Goal: Information Seeking & Learning: Check status

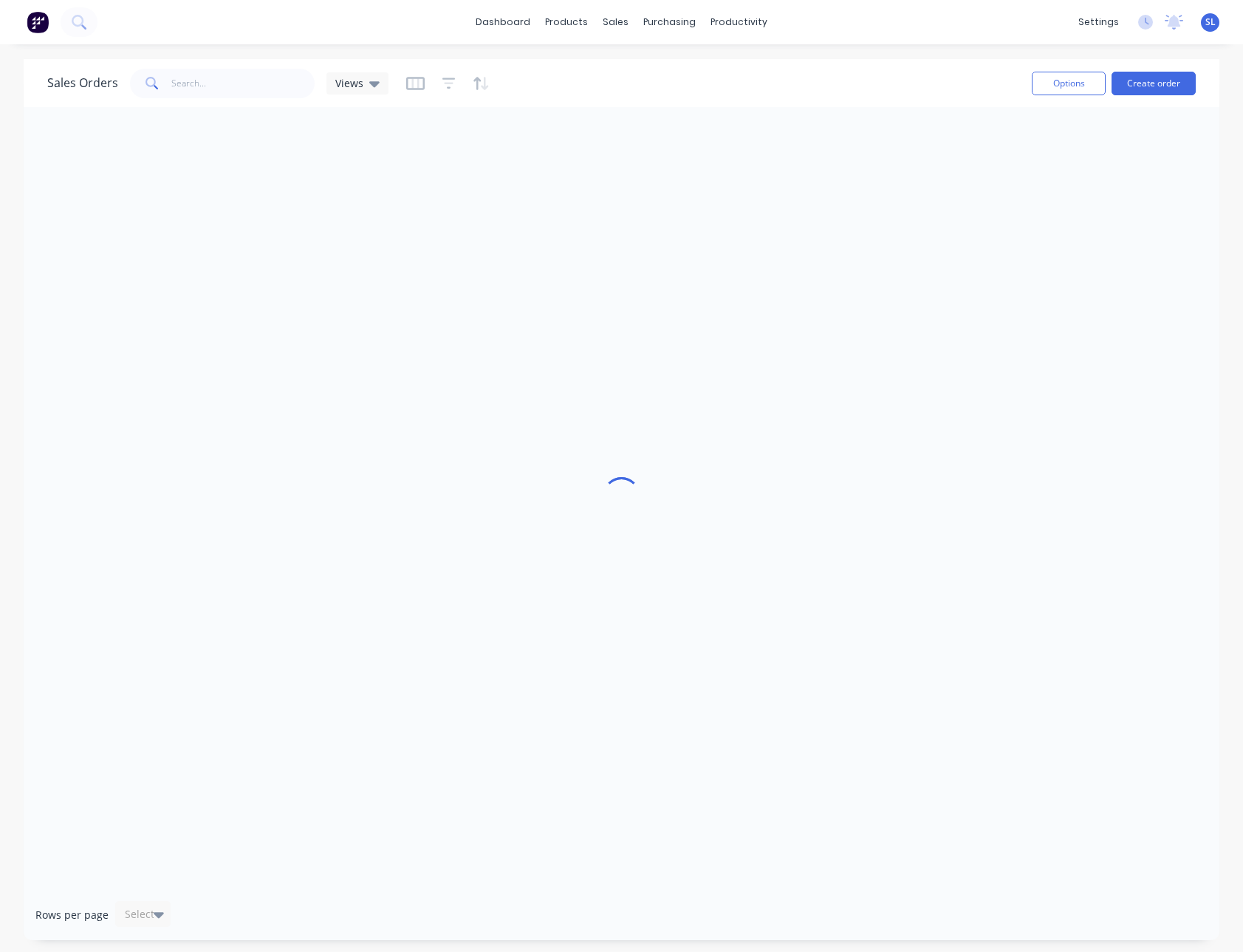
click at [1208, 26] on span "SL" at bounding box center [1210, 22] width 10 height 14
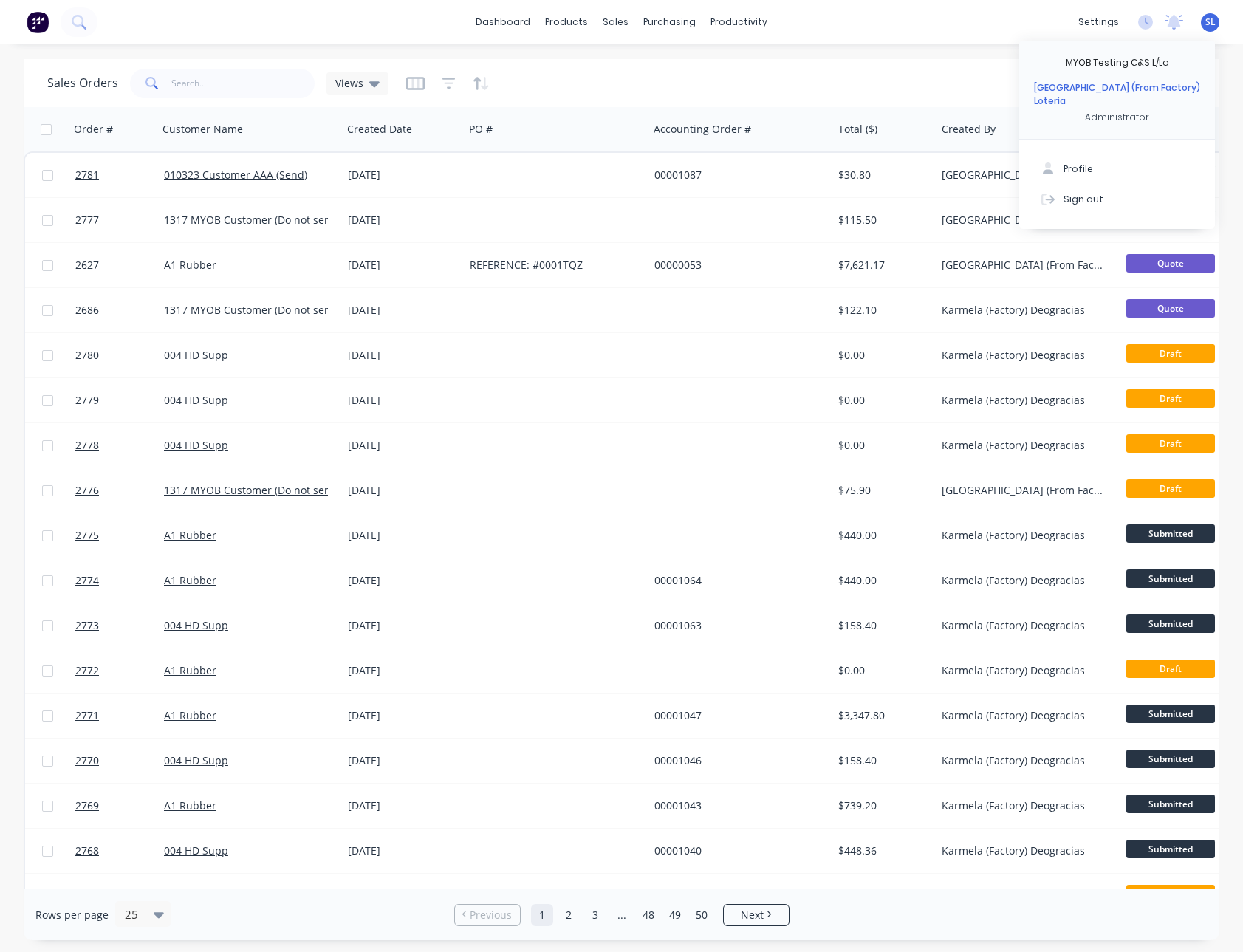
click at [1208, 26] on span "SL" at bounding box center [1210, 22] width 10 height 14
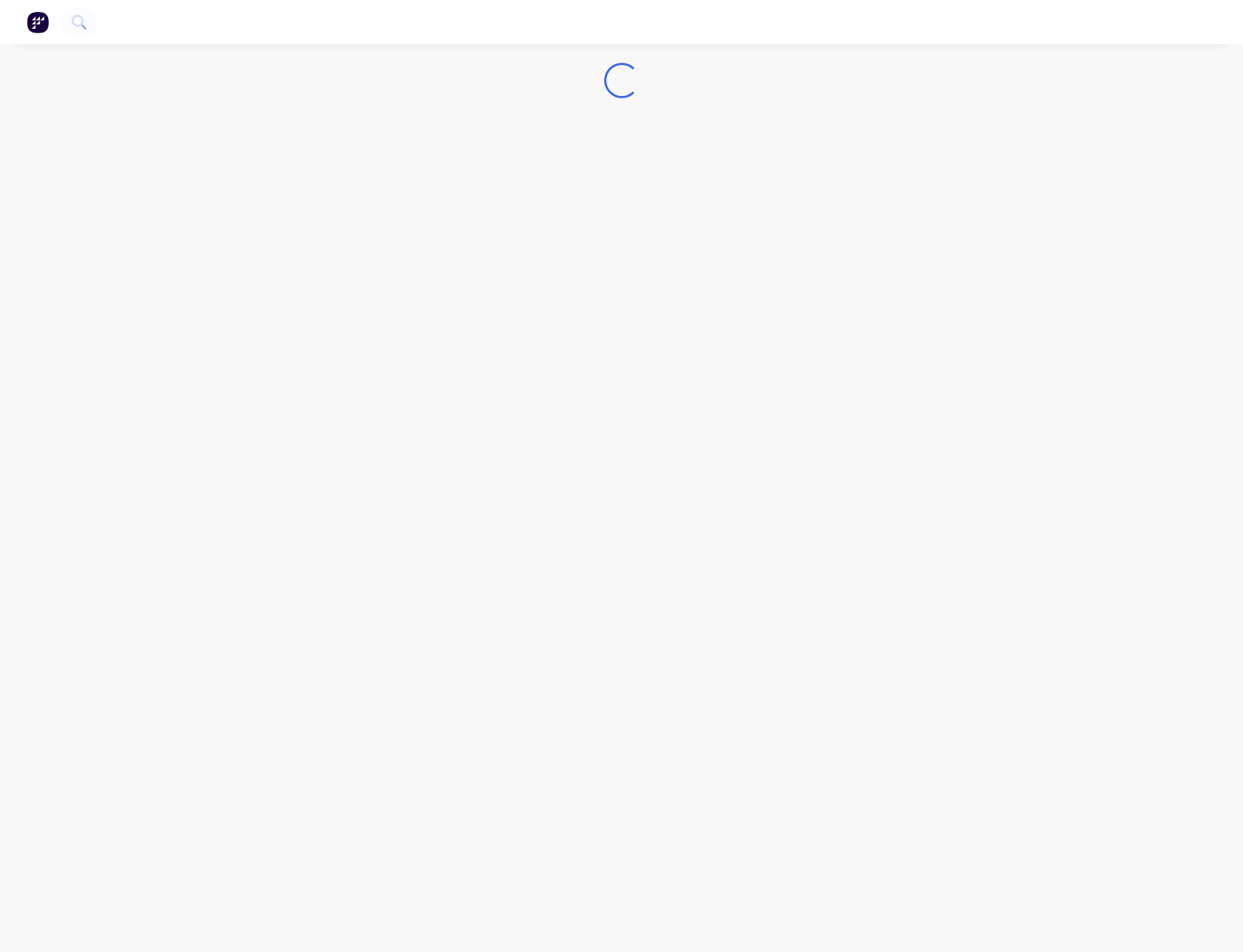
click at [329, 24] on nav at bounding box center [622, 22] width 1243 height 44
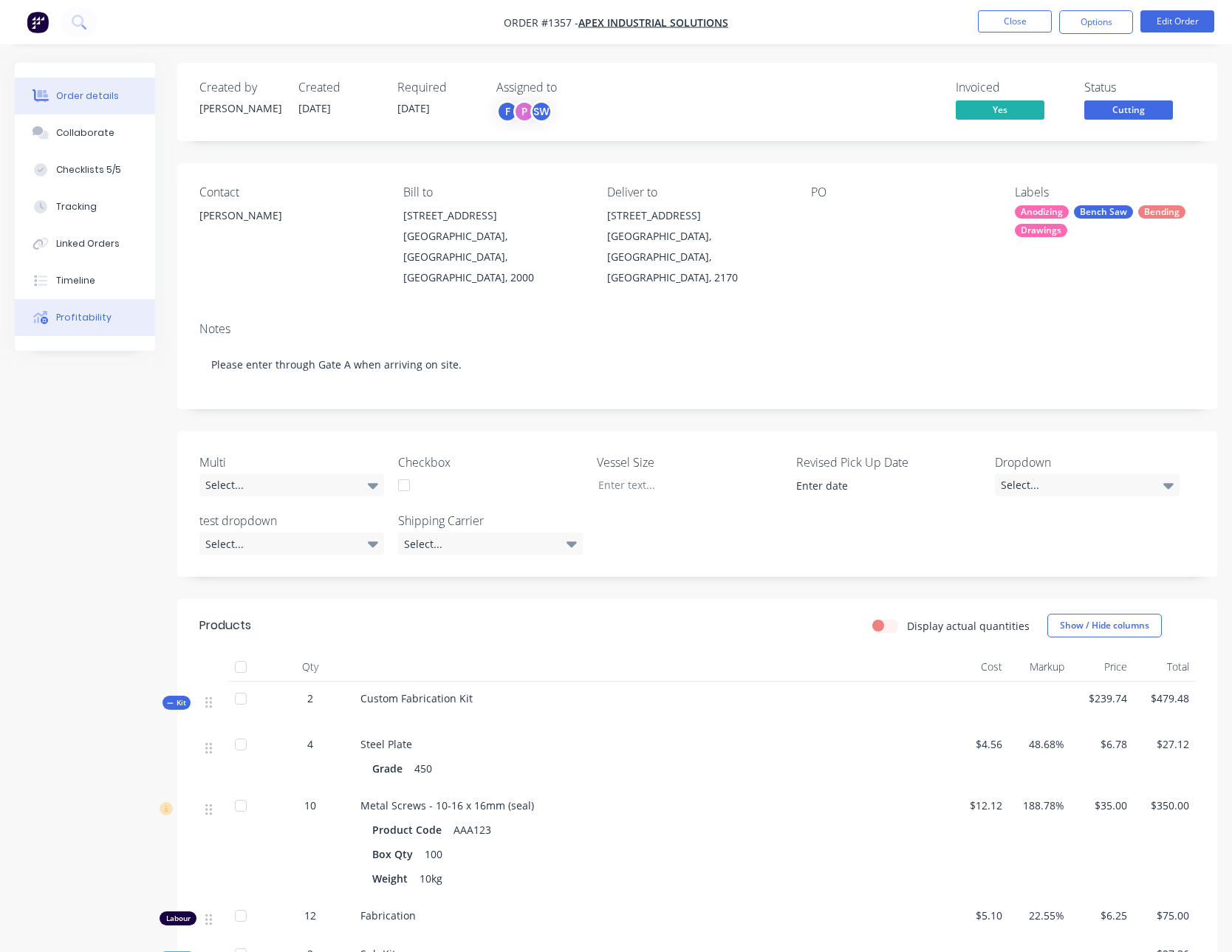
click at [105, 303] on button "Profitability" at bounding box center [84, 318] width 141 height 37
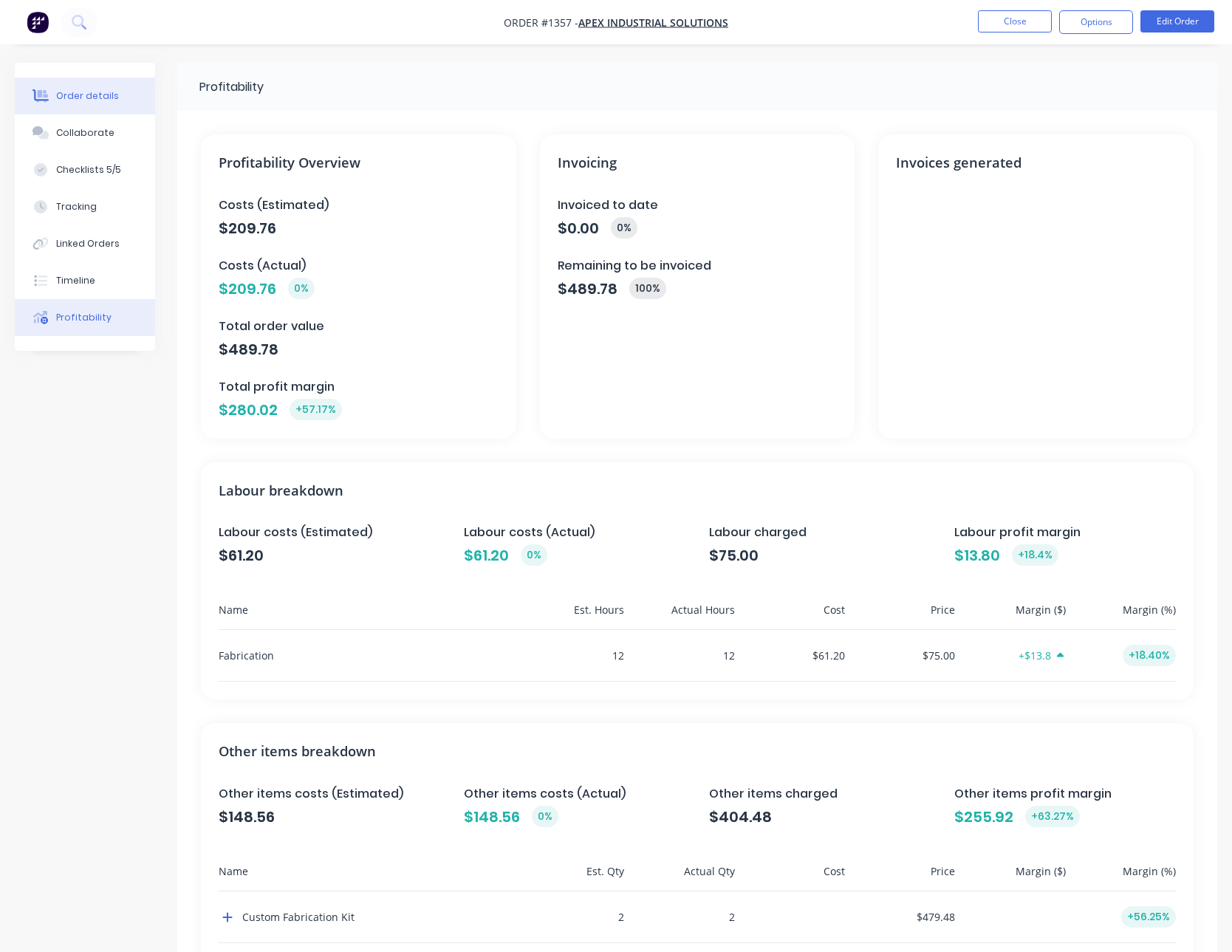
click at [118, 92] on button "Order details" at bounding box center [84, 96] width 141 height 37
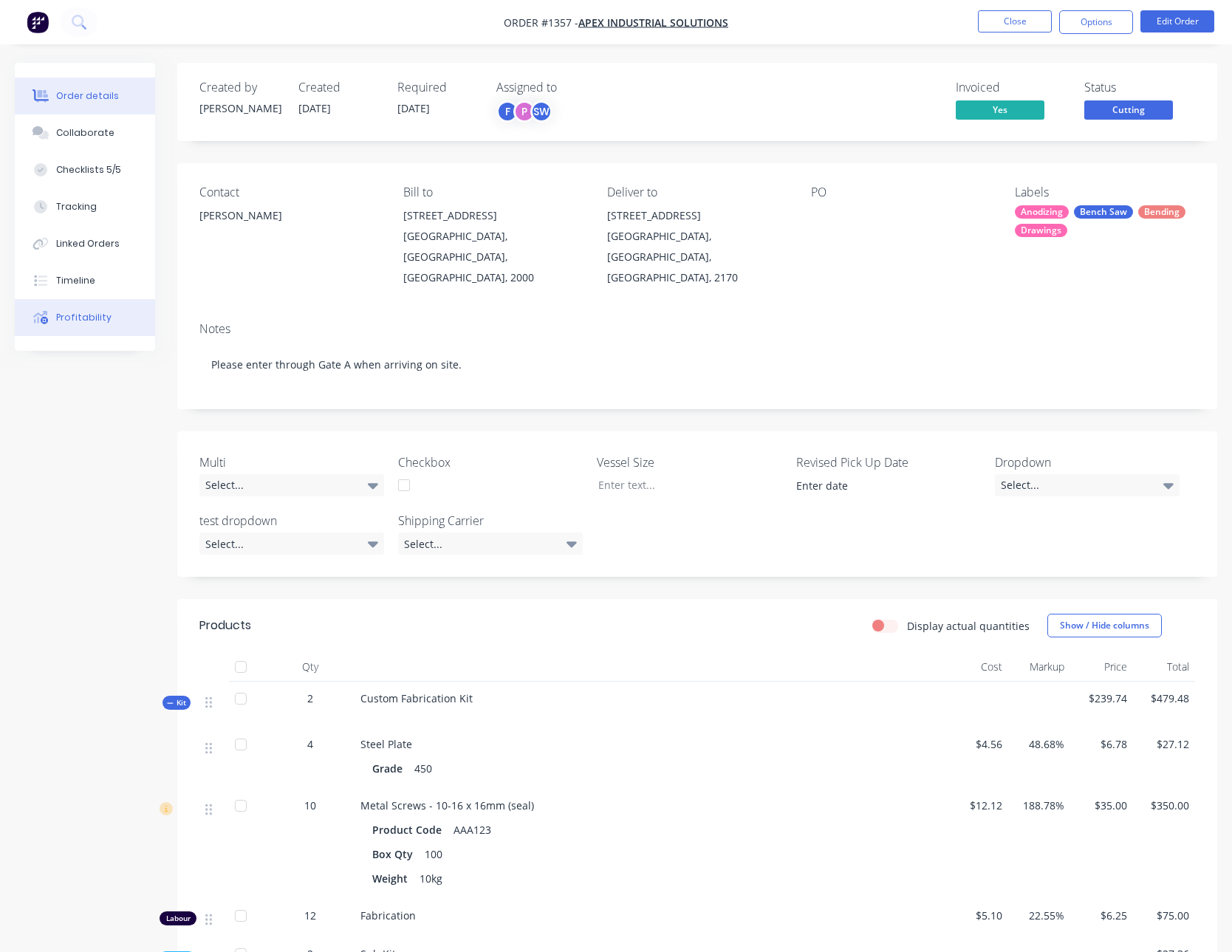
click at [67, 327] on button "Profitability" at bounding box center [84, 318] width 141 height 37
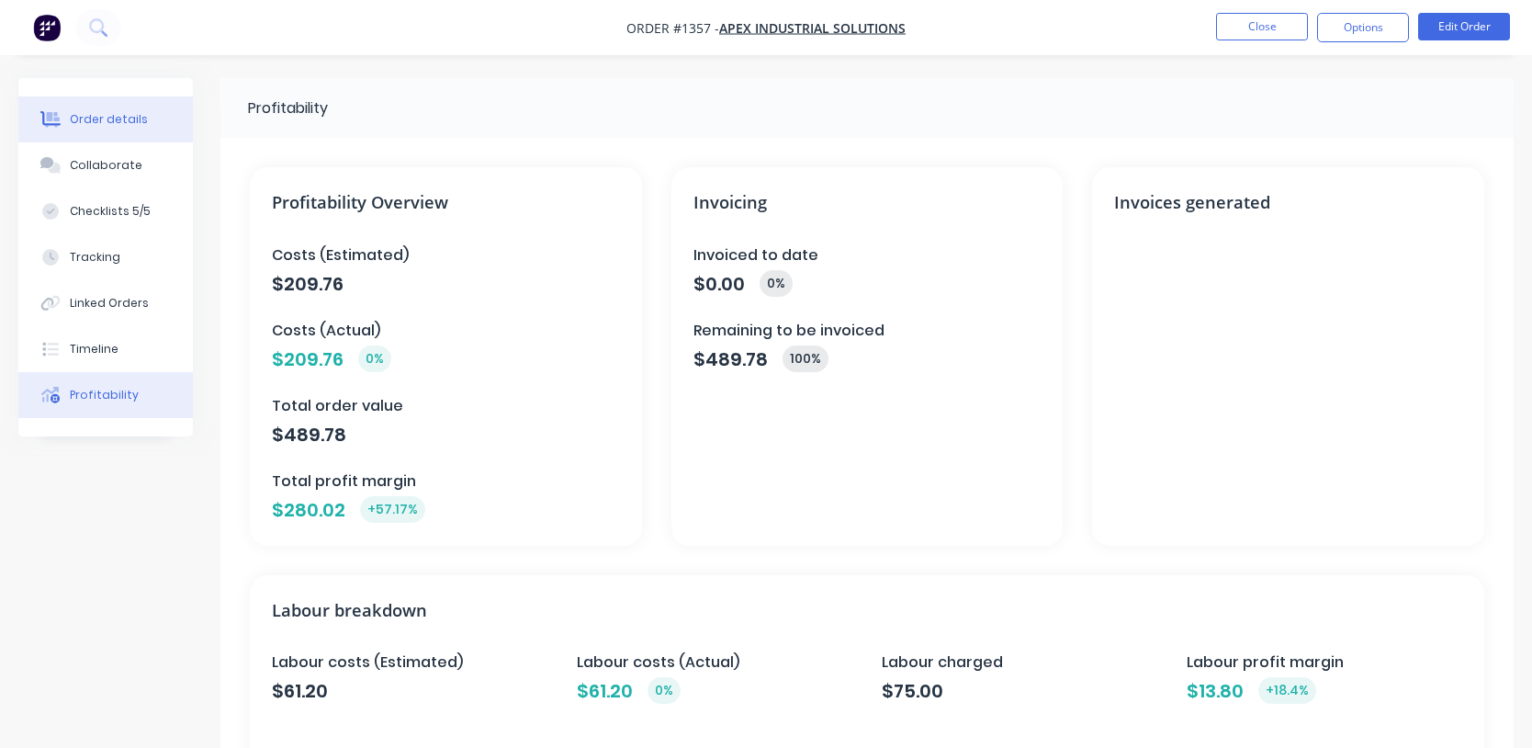
click at [159, 115] on button "Order details" at bounding box center [105, 119] width 175 height 46
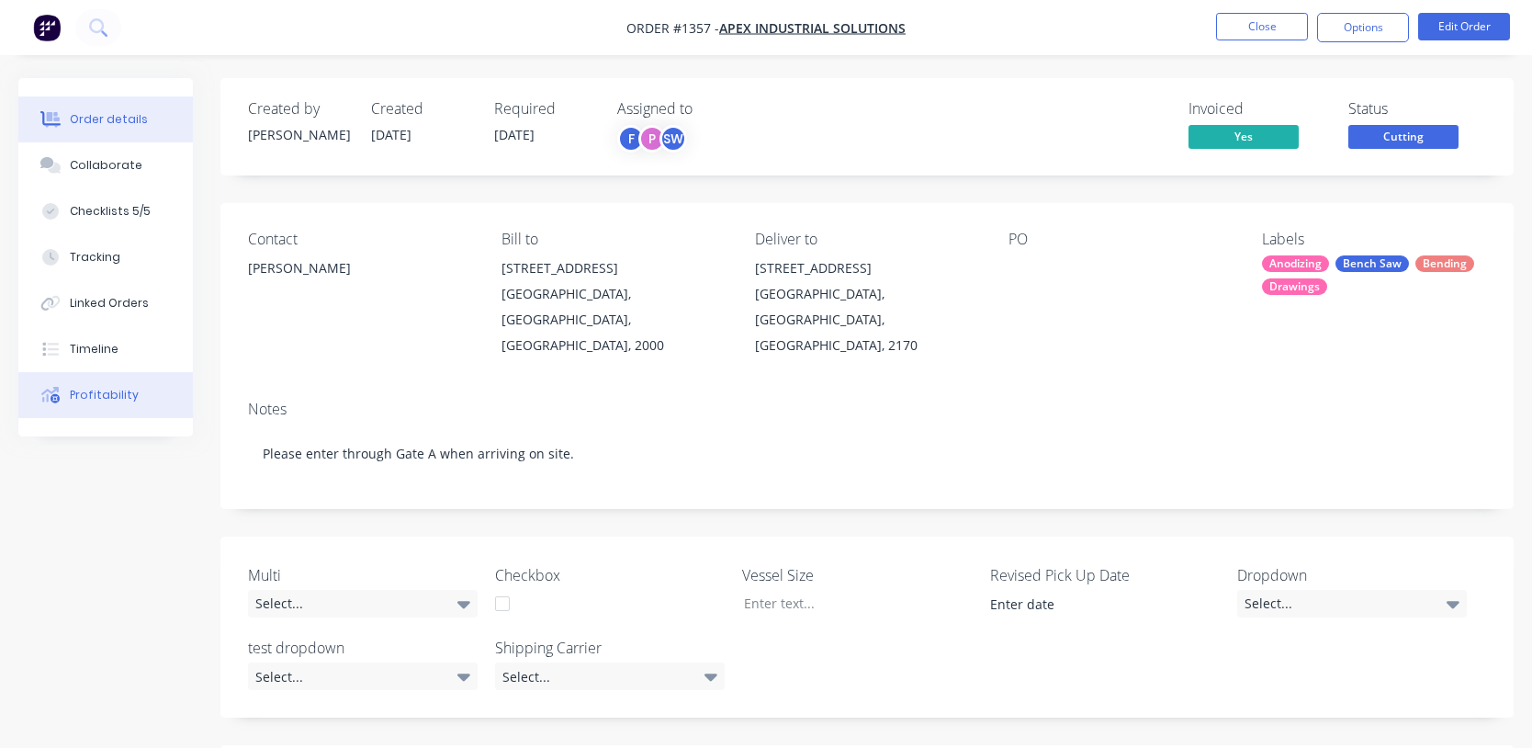
click at [93, 392] on div "Profitability" at bounding box center [104, 395] width 69 height 17
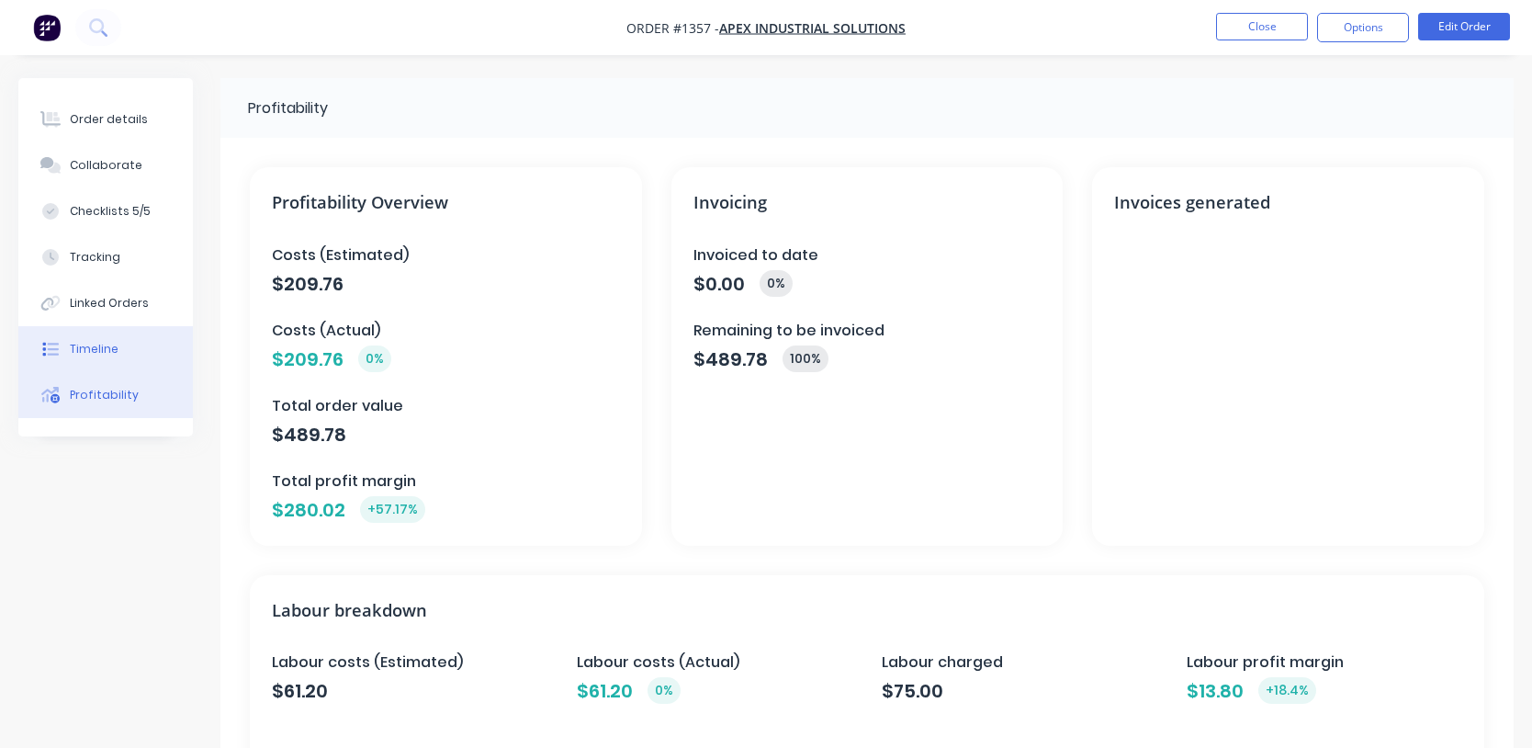
click at [107, 330] on button "Timeline" at bounding box center [105, 349] width 175 height 46
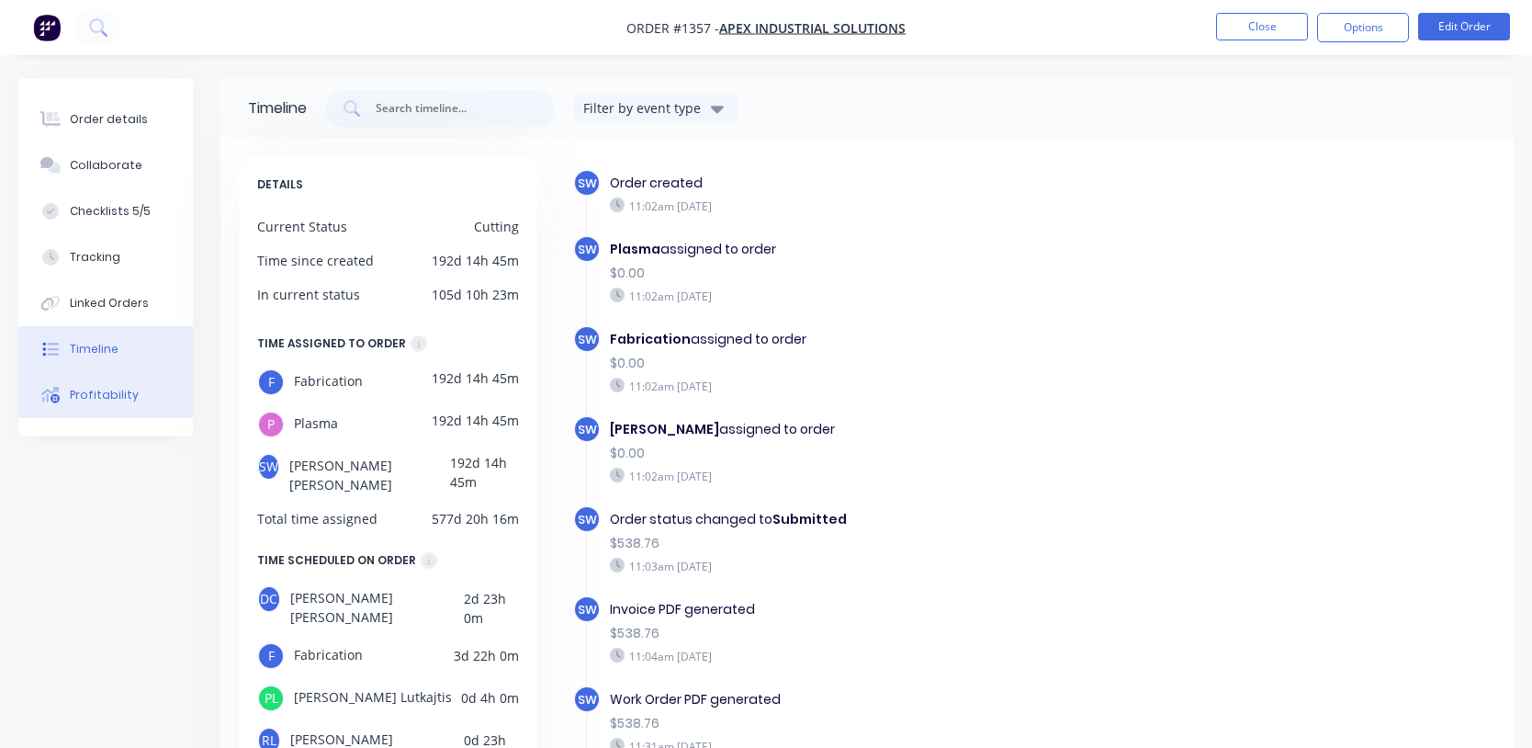
click at [116, 398] on div "Profitability" at bounding box center [104, 395] width 69 height 17
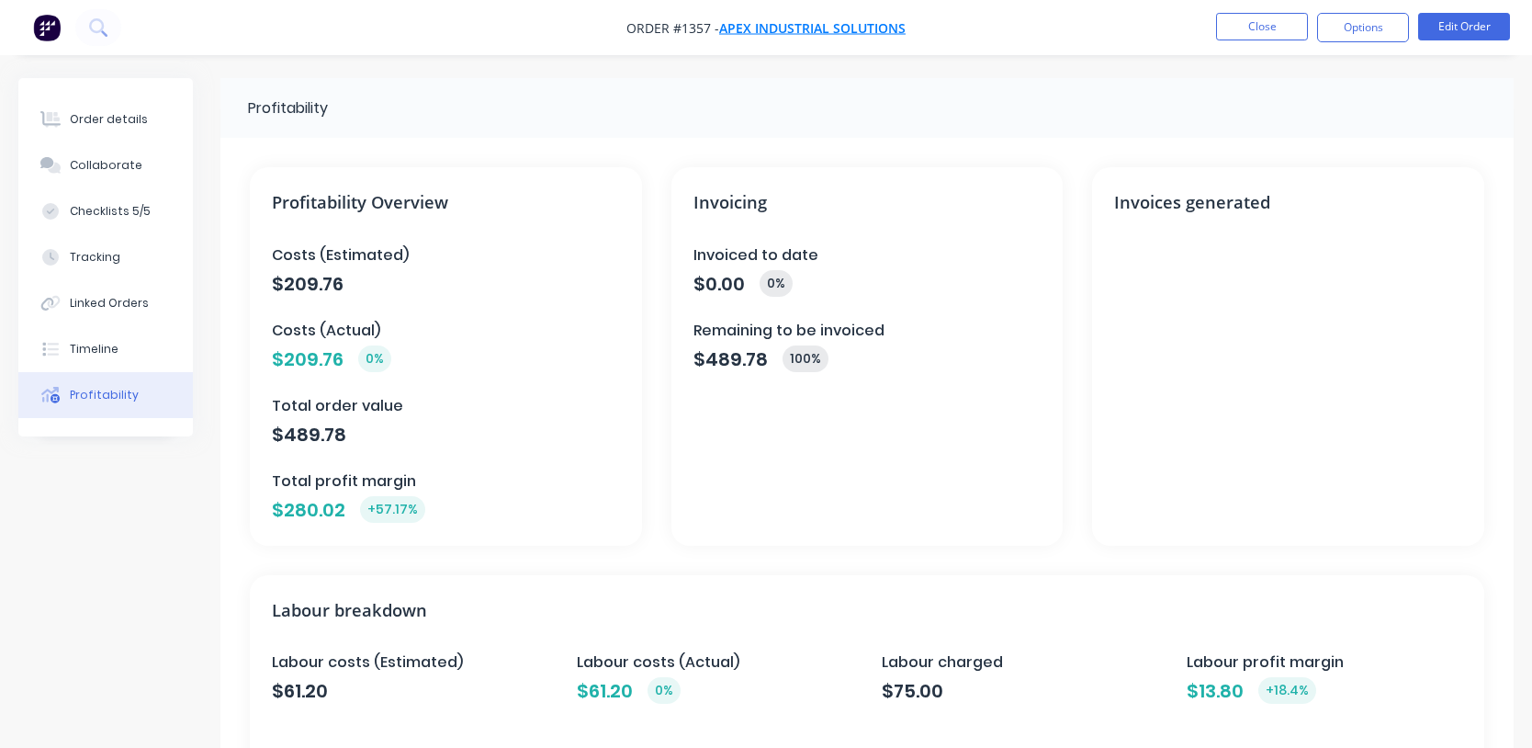
click at [843, 28] on span "Apex Industrial Solutions" at bounding box center [812, 27] width 186 height 17
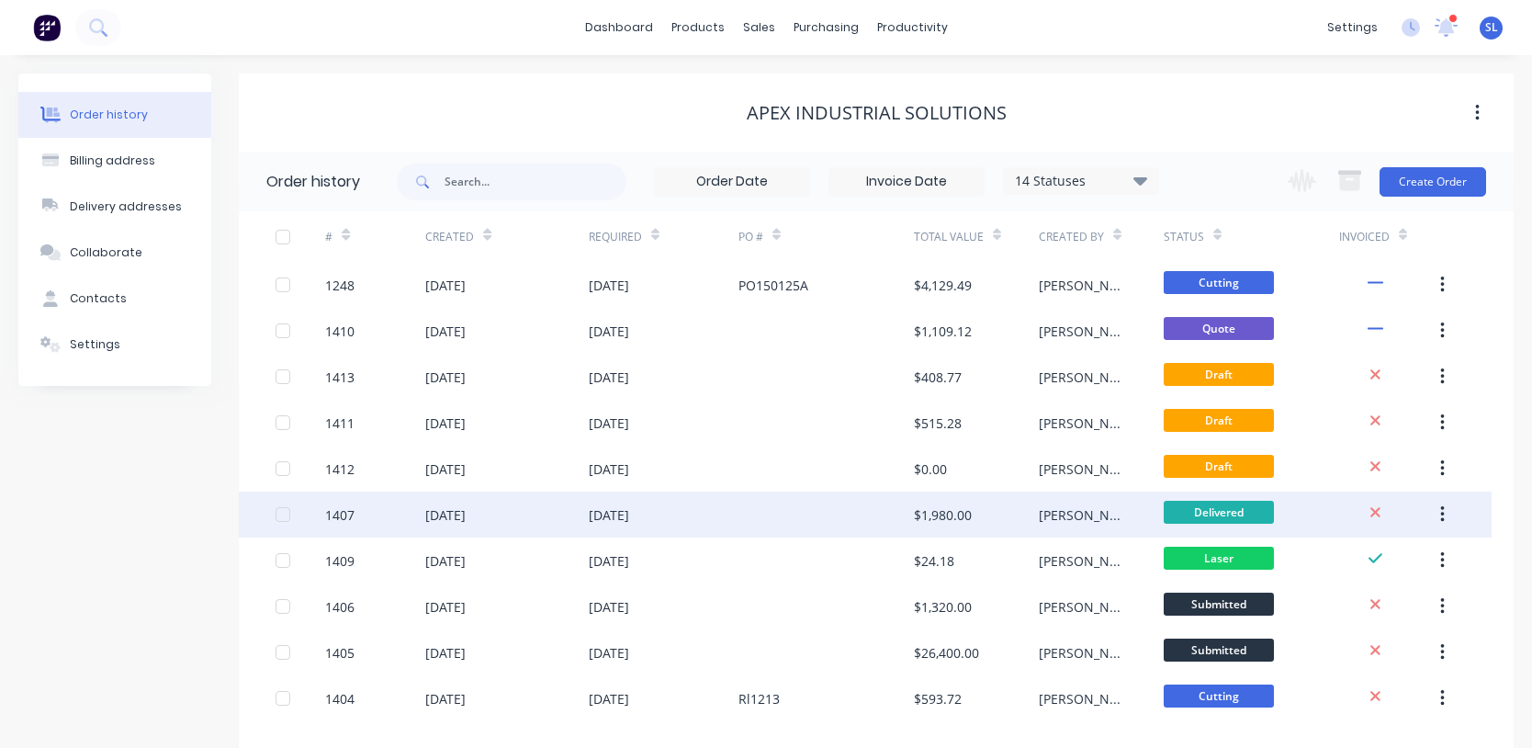
click at [352, 513] on div "1407" at bounding box center [339, 514] width 29 height 19
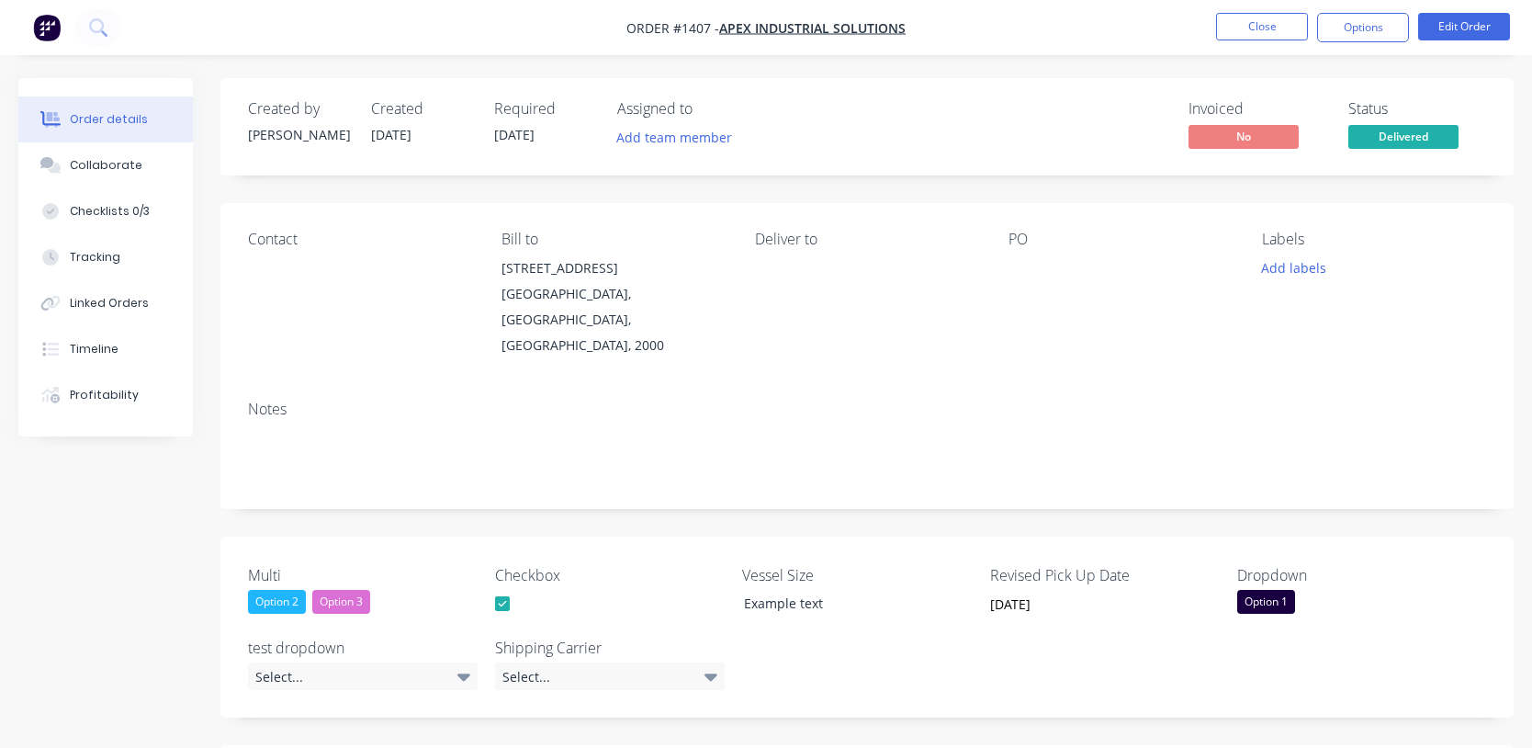
click at [179, 419] on div "Order details Collaborate Checklists 0/3 Tracking Linked Orders Timeline Profit…" at bounding box center [105, 257] width 175 height 358
click at [165, 412] on button "Profitability" at bounding box center [105, 395] width 175 height 46
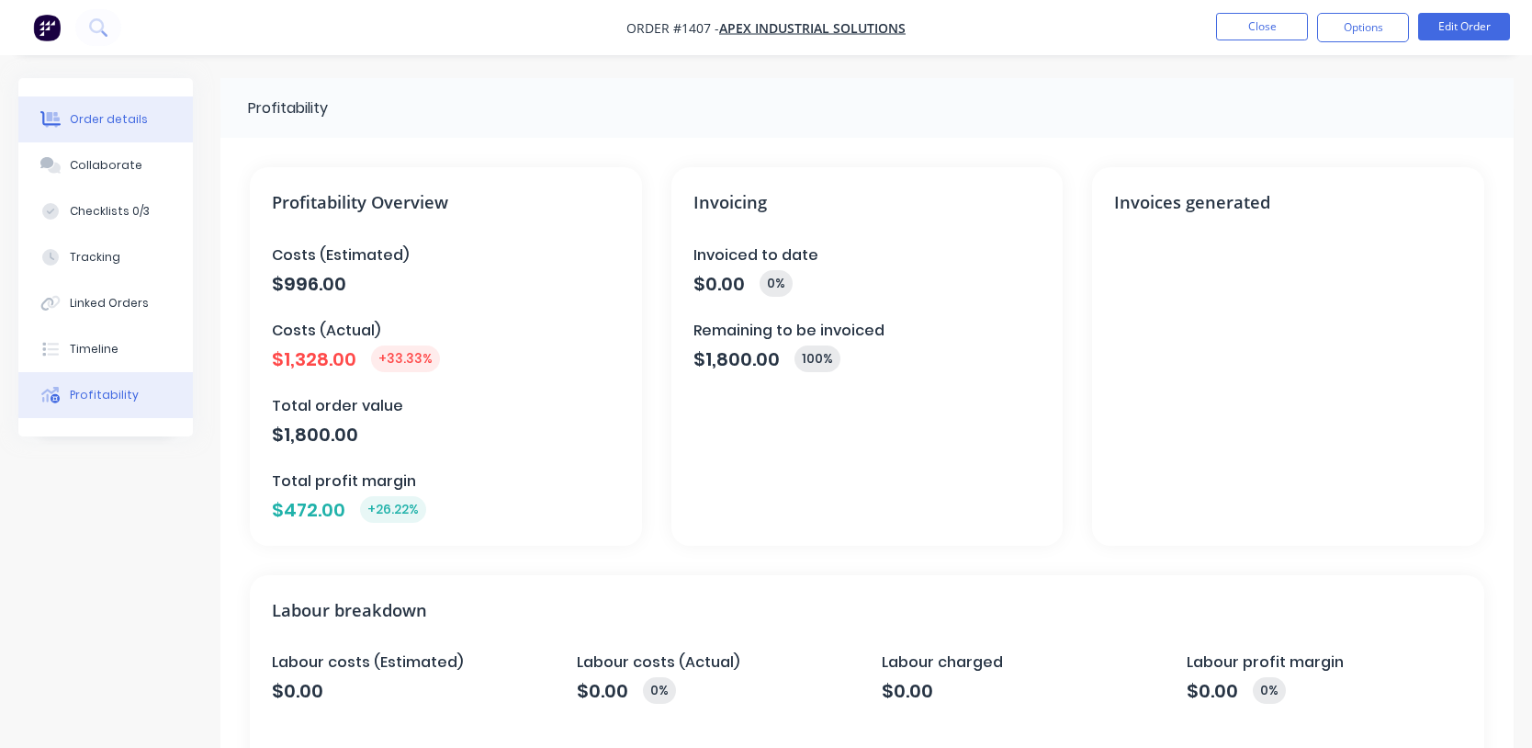
click at [120, 115] on div "Order details" at bounding box center [109, 119] width 78 height 17
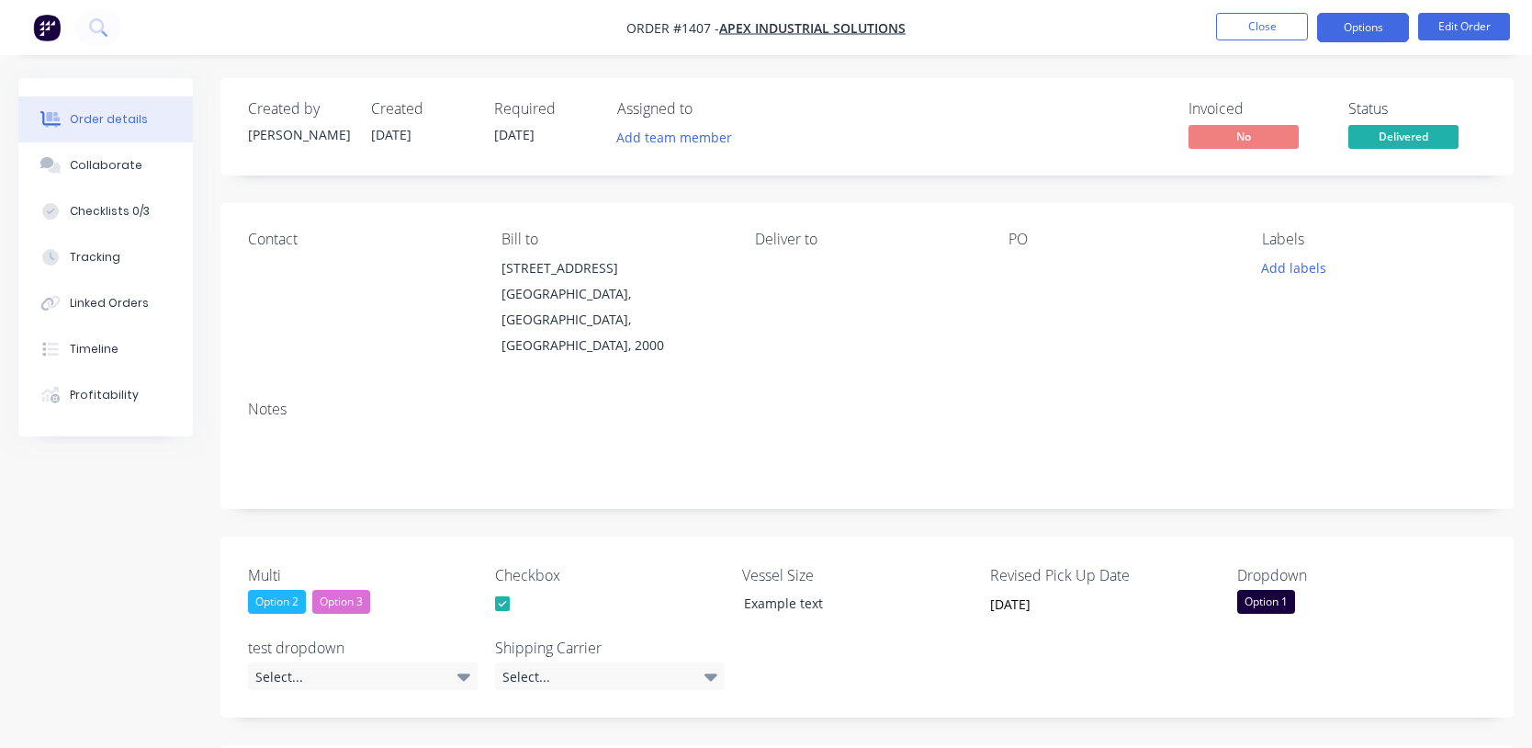
click at [1385, 20] on button "Options" at bounding box center [1363, 27] width 92 height 29
